Goal: Information Seeking & Learning: Learn about a topic

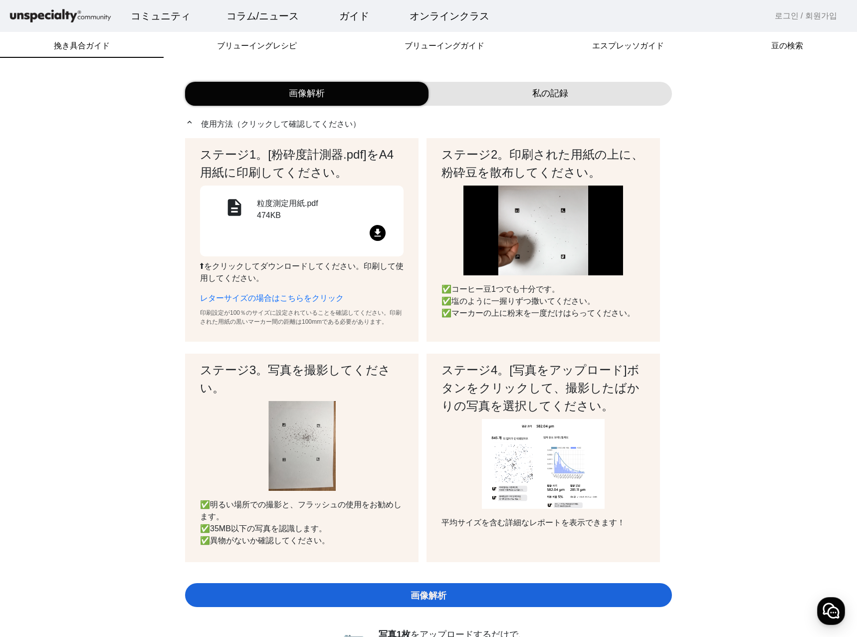
drag, startPoint x: 602, startPoint y: 12, endPoint x: 526, endPoint y: 59, distance: 89.1
click at [77, 4] on mat-toolbar "コミュニティ ▼ 自由掲示板 バリスタ掲示板 ロースター掲示板 マシン掲示板 求人・求職 コラム/ニュース ▼ コラム 主要イベント オークション情報 資料室…" at bounding box center [428, 16] width 857 height 32
click at [69, 17] on img at bounding box center [60, 15] width 105 height 17
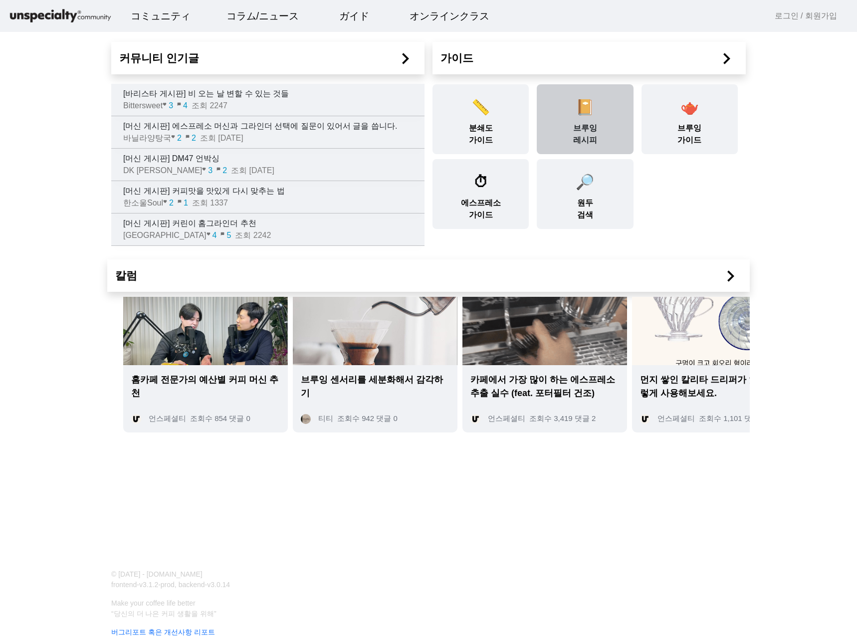
click at [578, 109] on span "📔" at bounding box center [584, 107] width 18 height 16
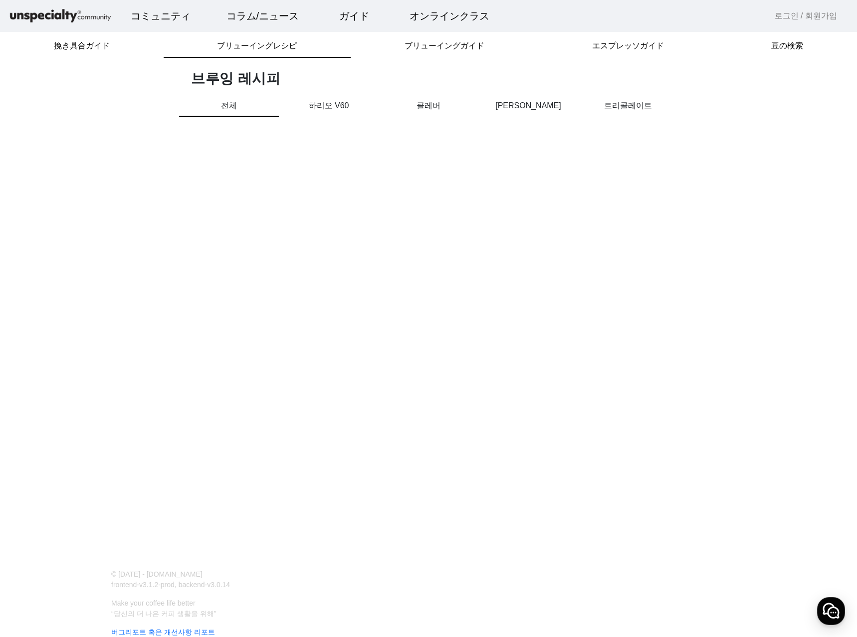
click at [345, 114] on div "하리오 V60" at bounding box center [329, 112] width 100 height 25
click at [342, 110] on p "하리오 V60" at bounding box center [329, 106] width 100 height 12
drag, startPoint x: 663, startPoint y: 271, endPoint x: 625, endPoint y: 256, distance: 40.1
click at [625, 256] on div "挽き具合ガイド ブリューイングレシピ ブリューイングガイド エスプレッソガイド 豆の検索 브루잉 레시피 전체 하리오 V60 클레버 칼리타 웨이브 트리콜…" at bounding box center [428, 278] width 857 height 557
